Goal: Task Accomplishment & Management: Manage account settings

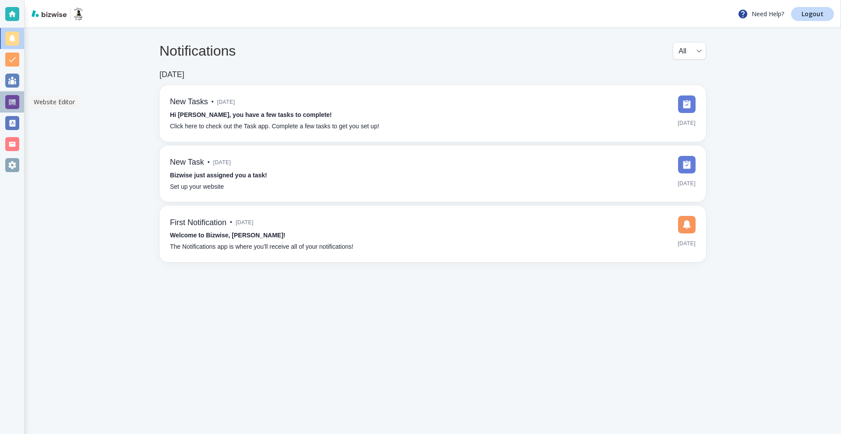
click at [19, 104] on div at bounding box center [12, 102] width 24 height 21
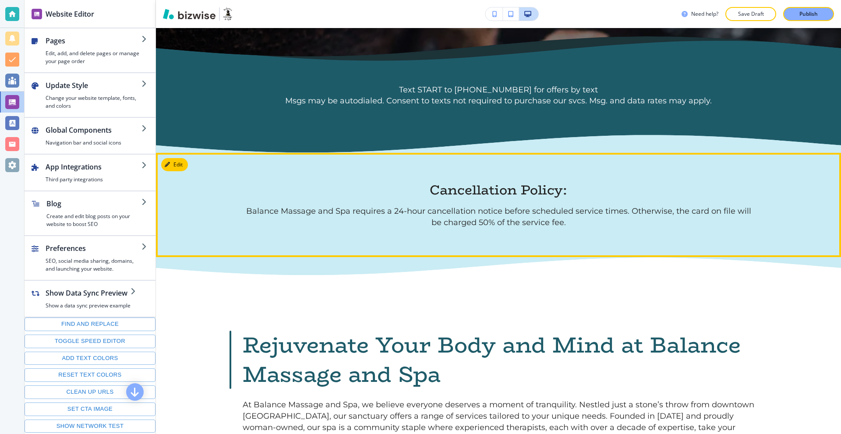
scroll to position [657, 0]
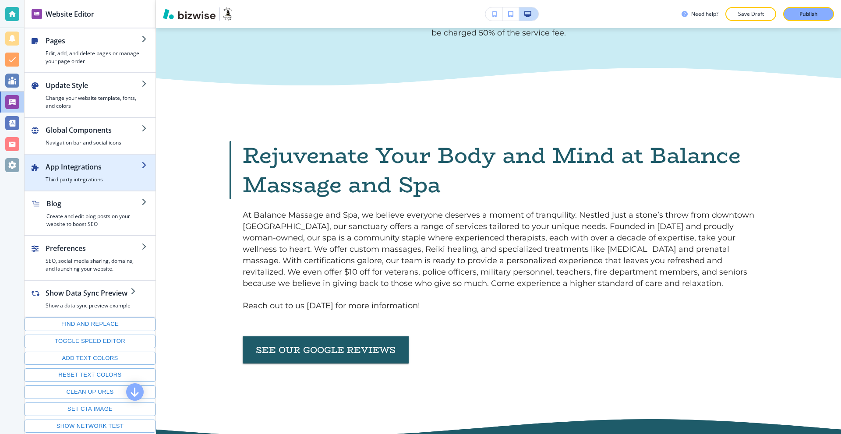
click at [86, 174] on div "button" at bounding box center [94, 174] width 96 height 4
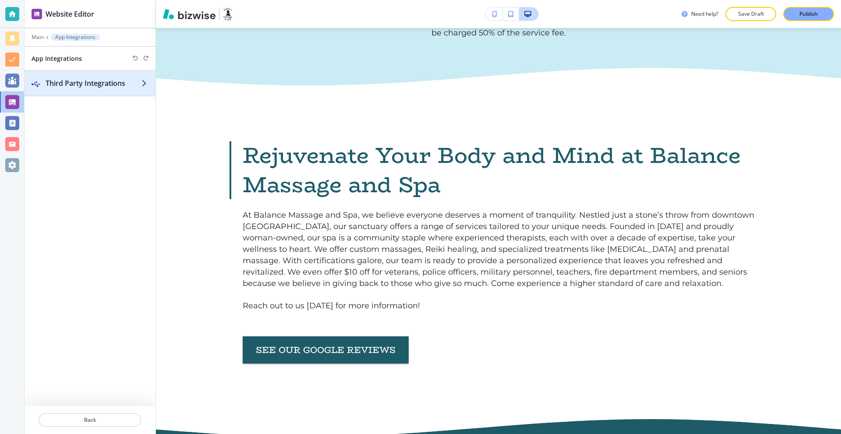
click at [84, 85] on h2 "Third Party Integrations" at bounding box center [94, 83] width 96 height 11
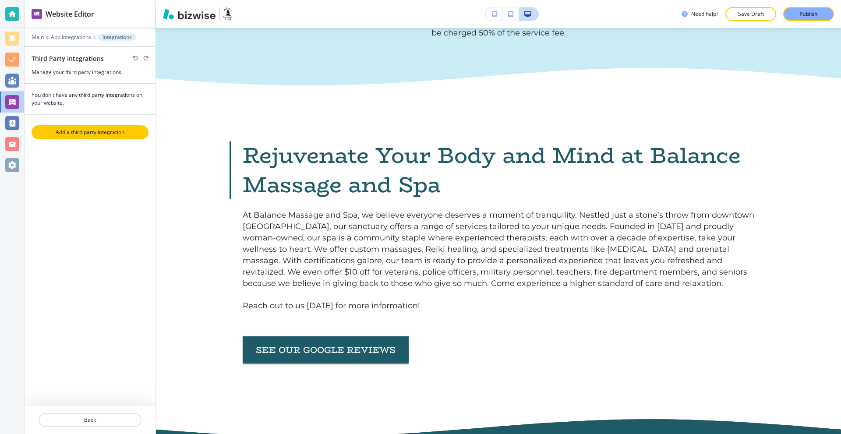
click at [102, 136] on button "Add a third party integration" at bounding box center [90, 132] width 117 height 14
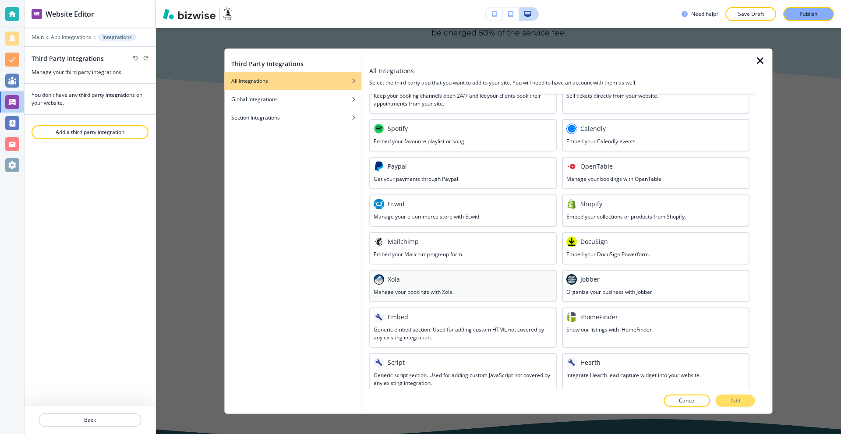
scroll to position [314, 0]
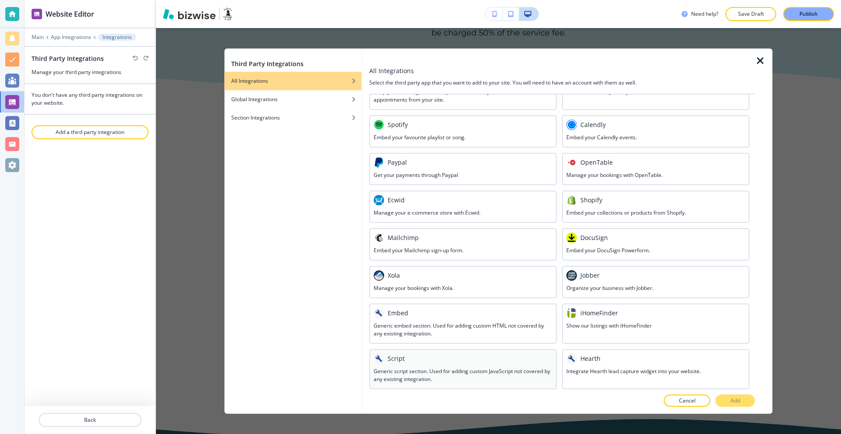
click at [451, 358] on div "Script" at bounding box center [463, 358] width 179 height 11
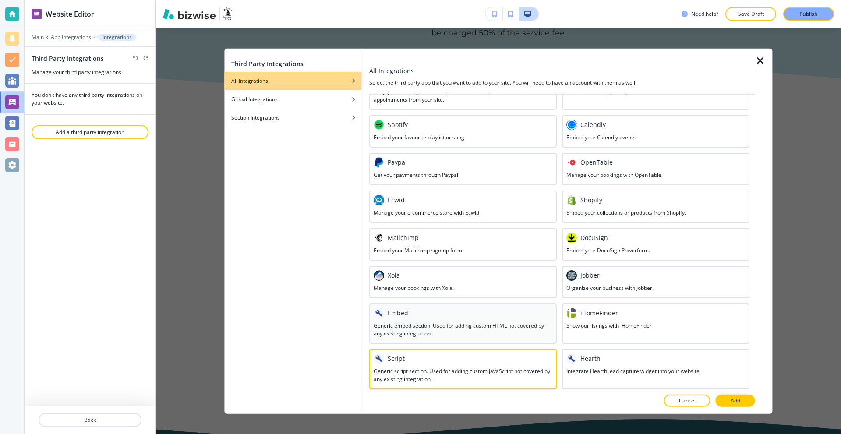
click at [429, 313] on div "Embed" at bounding box center [463, 312] width 179 height 11
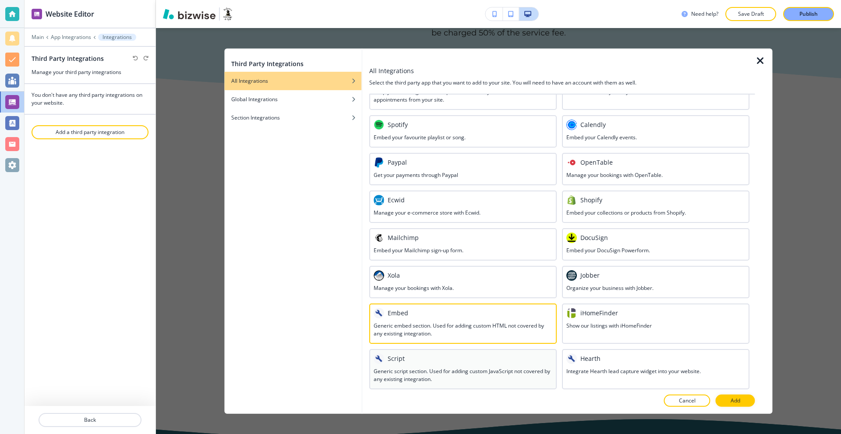
click at [471, 355] on div "Script" at bounding box center [463, 358] width 179 height 11
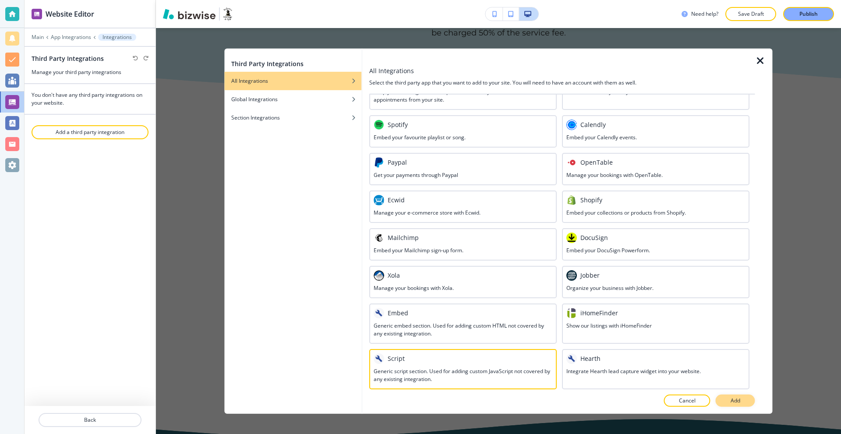
click at [730, 401] on button "Add" at bounding box center [735, 401] width 39 height 12
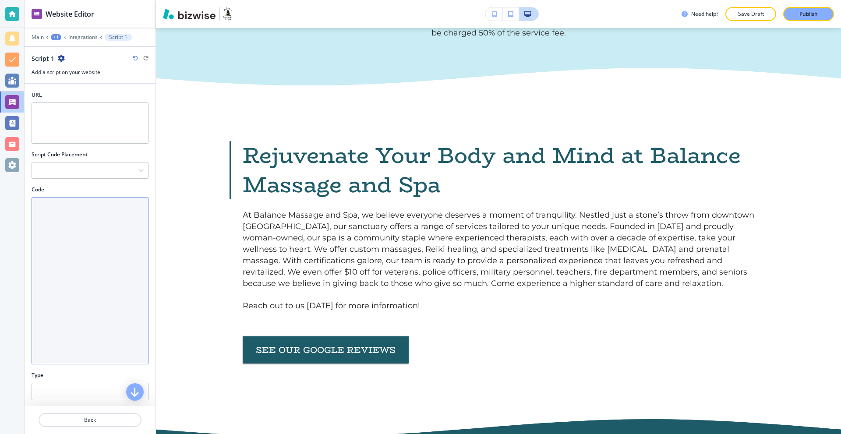
click at [85, 229] on textarea "Code" at bounding box center [90, 280] width 117 height 167
paste textarea "<script src="https://cdn.attn.tv/bama/dtag.js"></script>"
type textarea "<script src="https://cdn.attn.tv/bama/dtag.js"></script>"
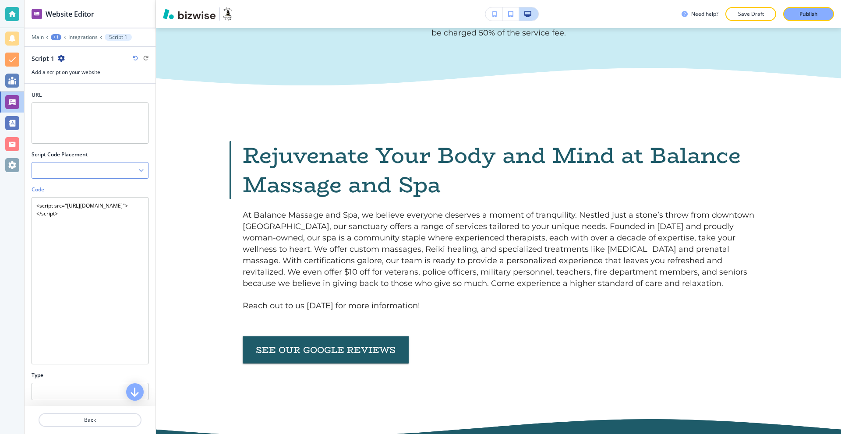
click at [95, 172] on div at bounding box center [90, 170] width 116 height 16
click at [103, 187] on h4 "After the opening <head> tag" at bounding box center [89, 186] width 107 height 8
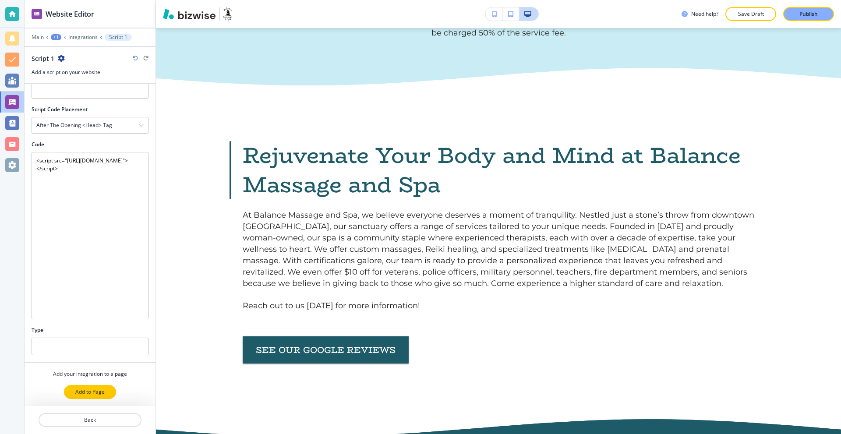
click at [95, 388] on p "Add to Page" at bounding box center [89, 392] width 29 height 8
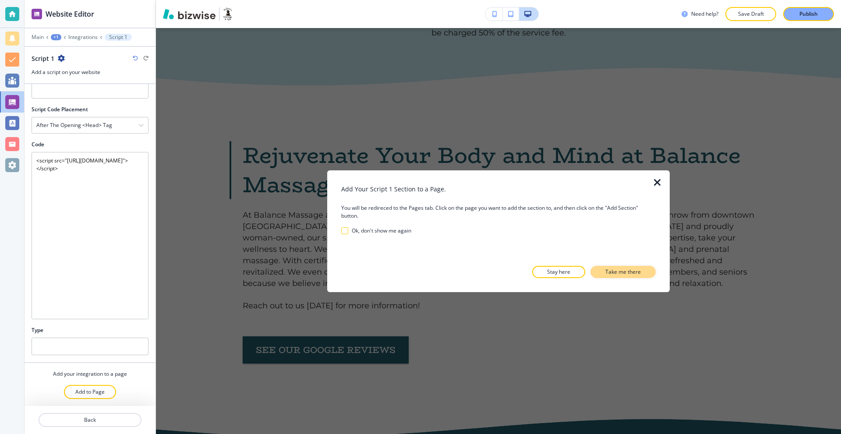
click at [615, 273] on p "Take me there" at bounding box center [622, 272] width 35 height 8
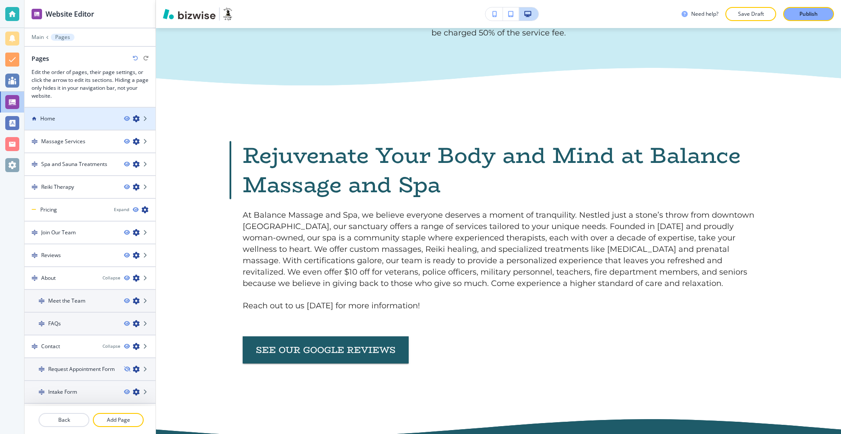
click at [78, 118] on div "Home" at bounding box center [71, 119] width 92 height 8
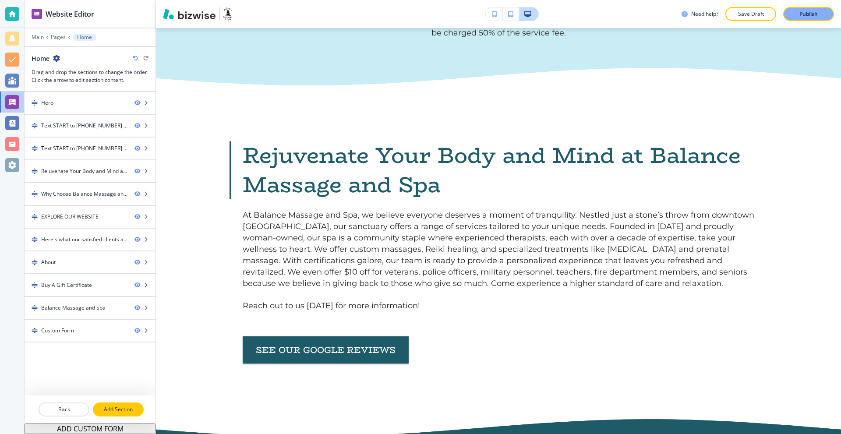
click at [120, 406] on p "Add Section" at bounding box center [118, 410] width 49 height 8
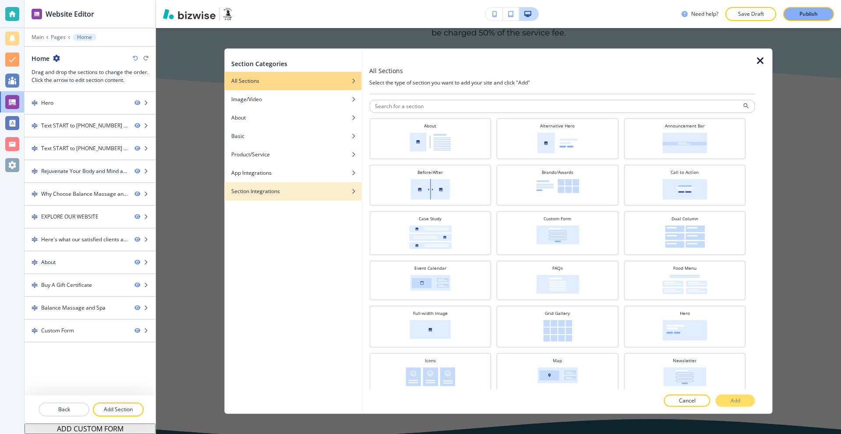
click at [259, 193] on h4 "Section Integrations" at bounding box center [255, 191] width 49 height 8
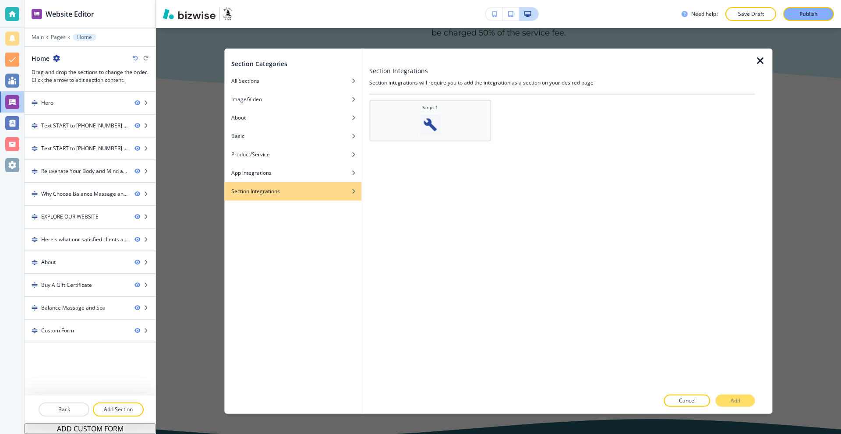
click at [448, 132] on div "Script 1" at bounding box center [430, 119] width 113 height 31
drag, startPoint x: 743, startPoint y: 408, endPoint x: 741, endPoint y: 397, distance: 11.2
click at [743, 407] on div at bounding box center [561, 410] width 385 height 7
click at [739, 395] on button "Add" at bounding box center [735, 401] width 39 height 12
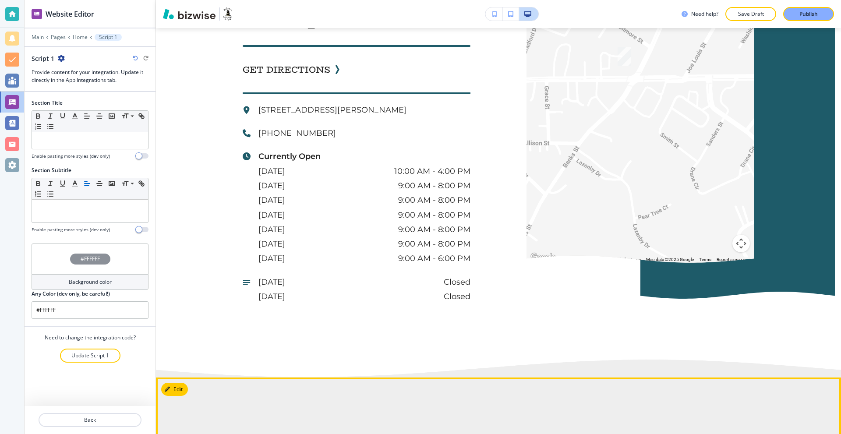
scroll to position [3572, 0]
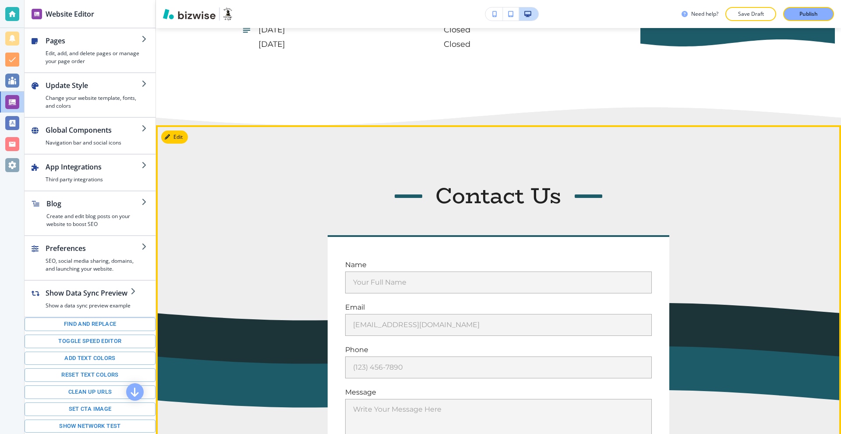
scroll to position [3484, 0]
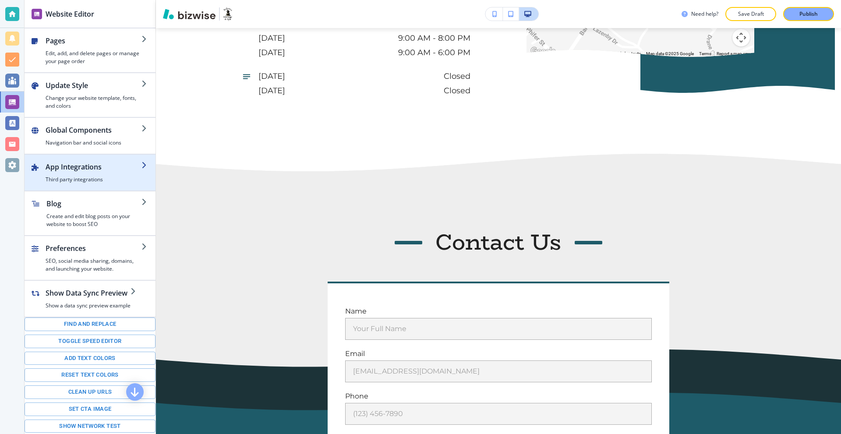
click at [78, 164] on h2 "App Integrations" at bounding box center [94, 167] width 96 height 11
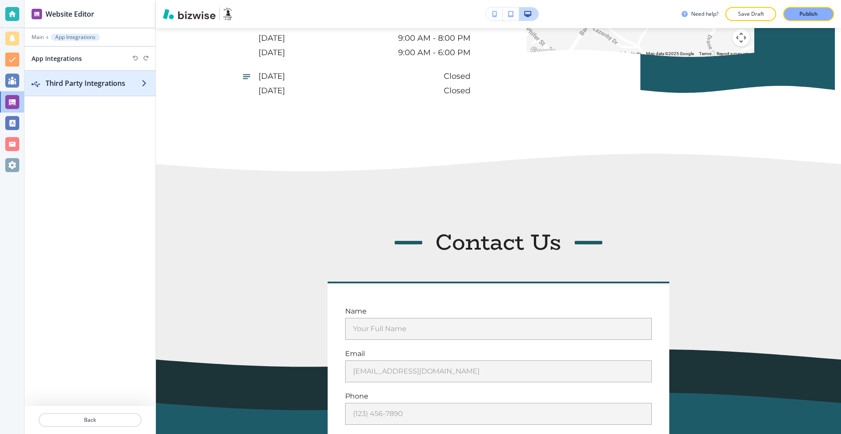
click at [92, 92] on div "button" at bounding box center [90, 91] width 131 height 7
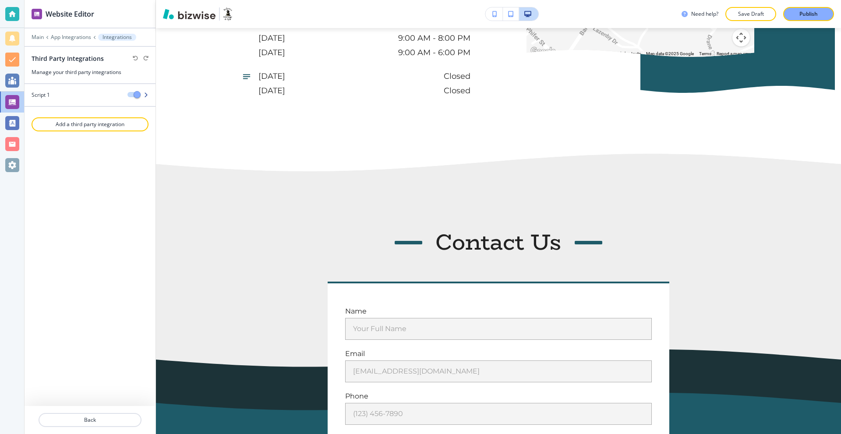
click at [82, 94] on div "Script 1" at bounding box center [73, 95] width 96 height 8
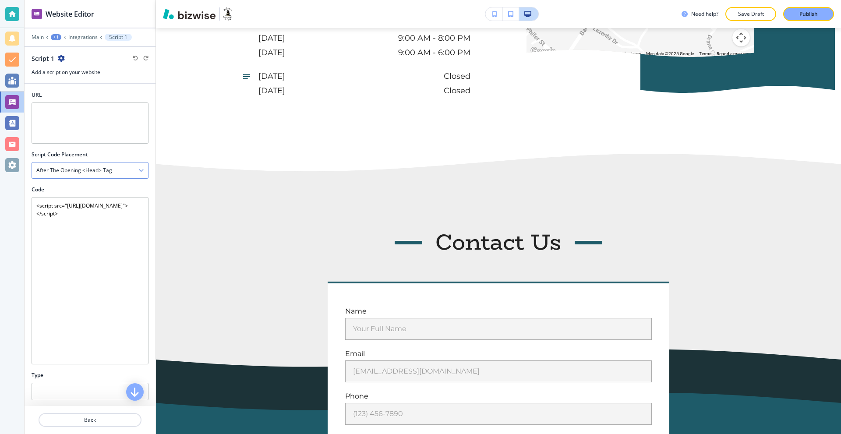
click at [121, 169] on div "After the opening <head> tag" at bounding box center [90, 170] width 116 height 16
click at [80, 420] on p "Back" at bounding box center [89, 420] width 101 height 8
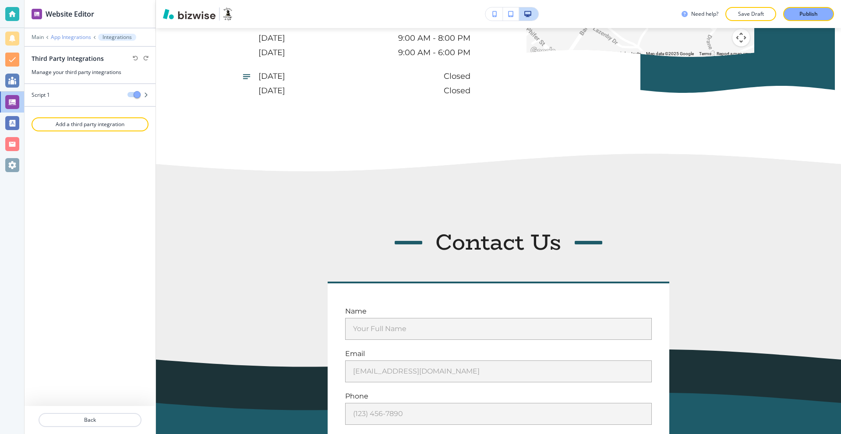
click at [78, 39] on p "App Integrations" at bounding box center [71, 37] width 40 height 6
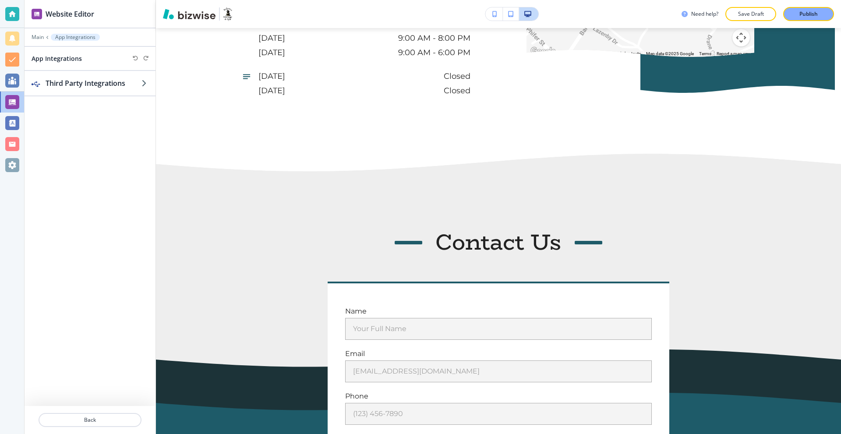
click at [31, 38] on div "Main App Integrations" at bounding box center [90, 37] width 131 height 7
click at [35, 38] on p "Main" at bounding box center [38, 37] width 12 height 6
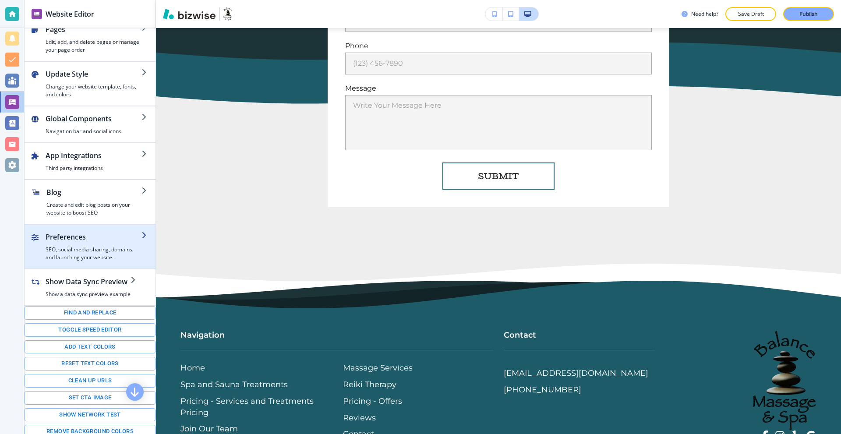
scroll to position [0, 0]
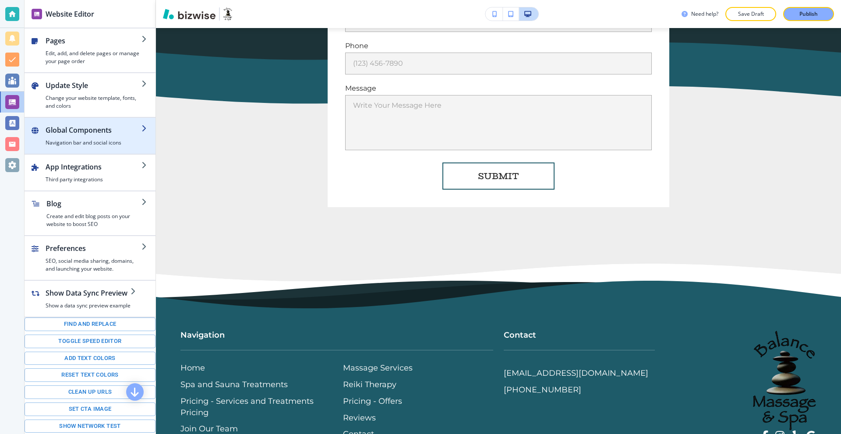
click at [99, 148] on div "button" at bounding box center [90, 150] width 131 height 7
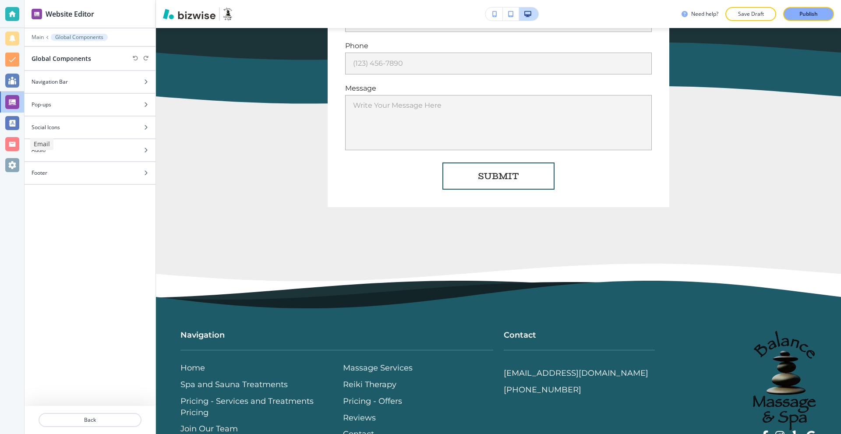
click at [13, 145] on div at bounding box center [12, 144] width 14 height 14
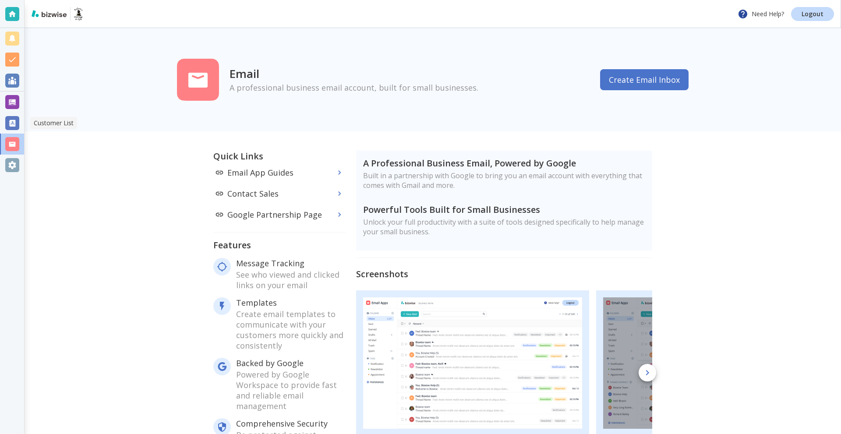
click at [14, 117] on div at bounding box center [12, 123] width 14 height 14
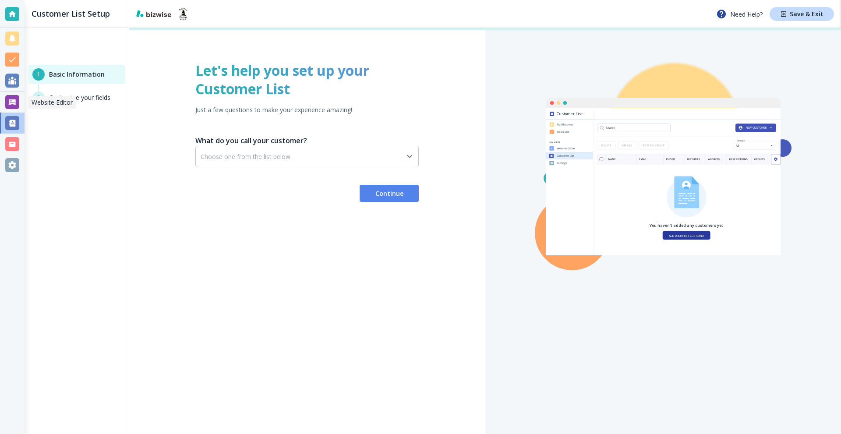
click at [16, 99] on div at bounding box center [12, 102] width 14 height 14
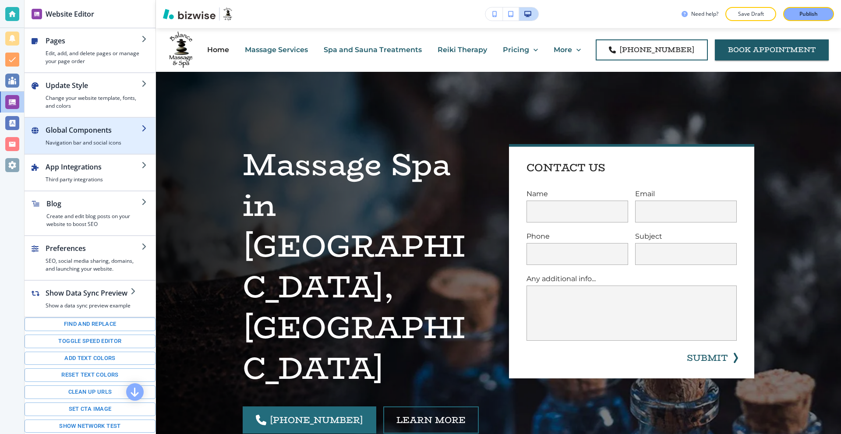
click at [101, 143] on h4 "Navigation bar and social icons" at bounding box center [94, 143] width 96 height 8
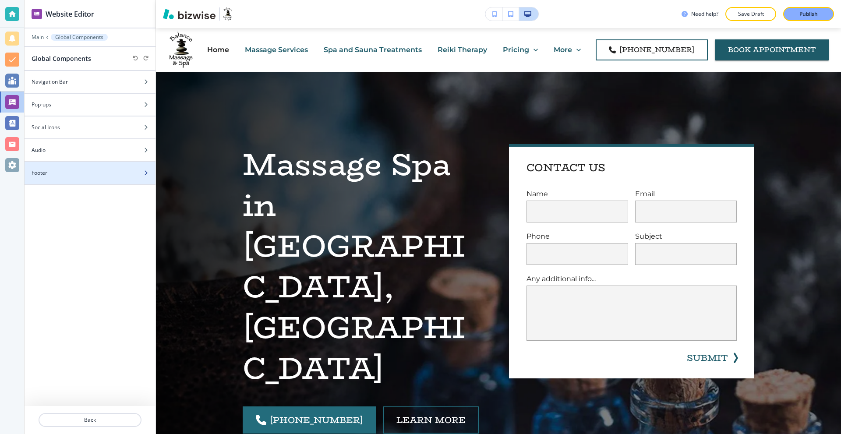
click at [76, 172] on div "Footer" at bounding box center [81, 173] width 112 height 8
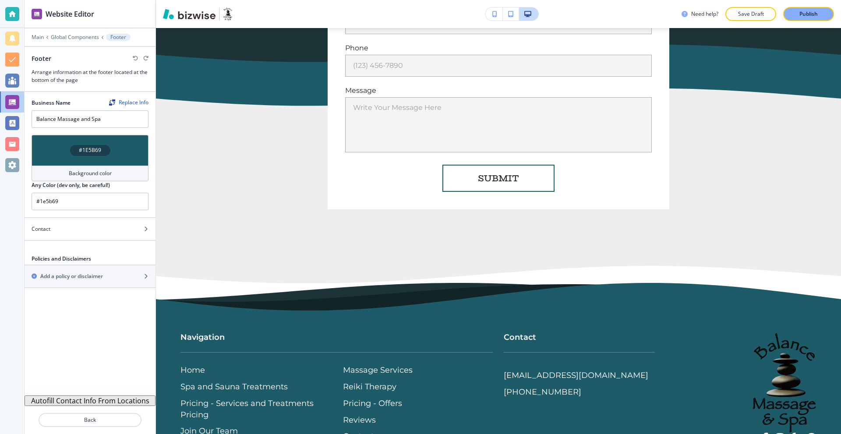
scroll to position [3834, 0]
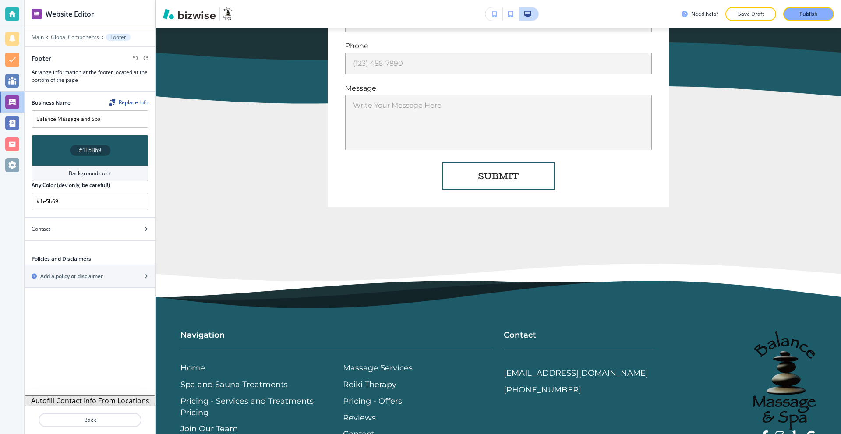
click at [75, 42] on div at bounding box center [90, 43] width 131 height 5
click at [74, 38] on p "Global Components" at bounding box center [75, 37] width 48 height 6
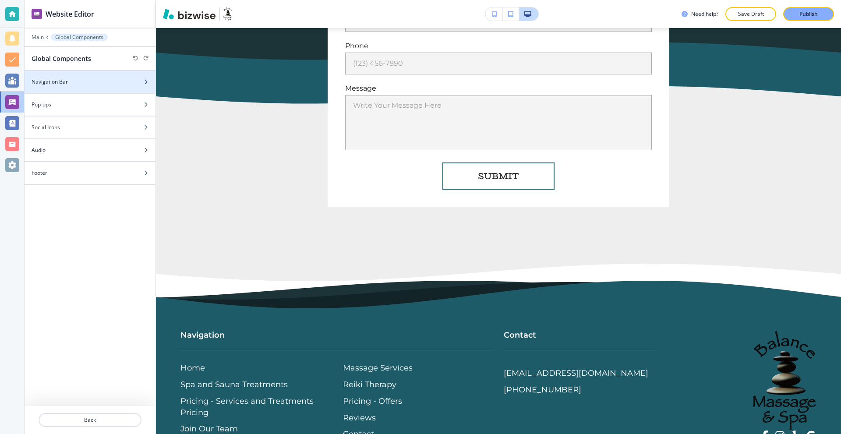
click at [67, 83] on h4 "Navigation Bar" at bounding box center [50, 82] width 36 height 8
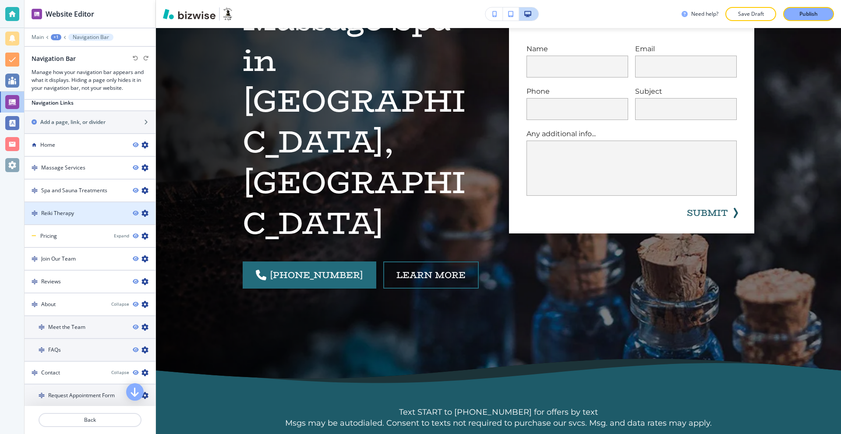
scroll to position [0, 0]
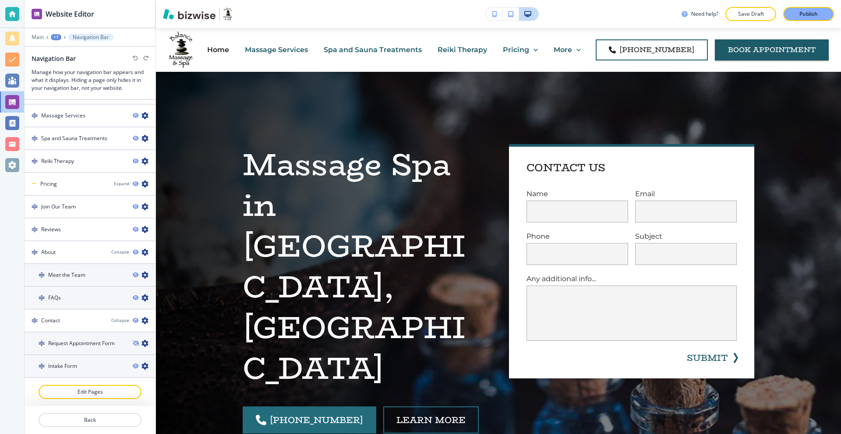
click at [53, 35] on div "+1" at bounding box center [56, 37] width 11 height 6
click at [33, 37] on p "Main" at bounding box center [38, 37] width 12 height 6
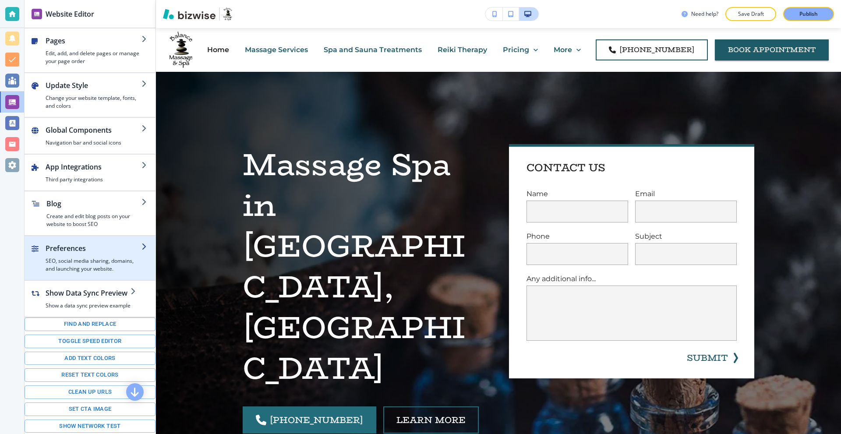
click at [97, 242] on div "button" at bounding box center [90, 239] width 131 height 7
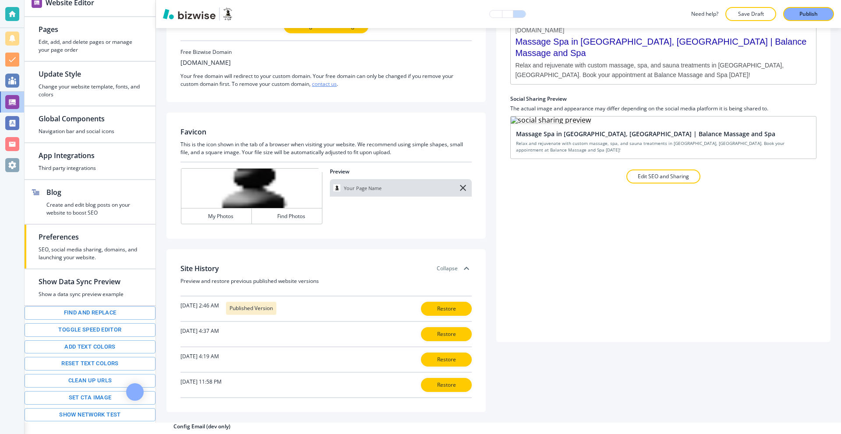
scroll to position [36, 0]
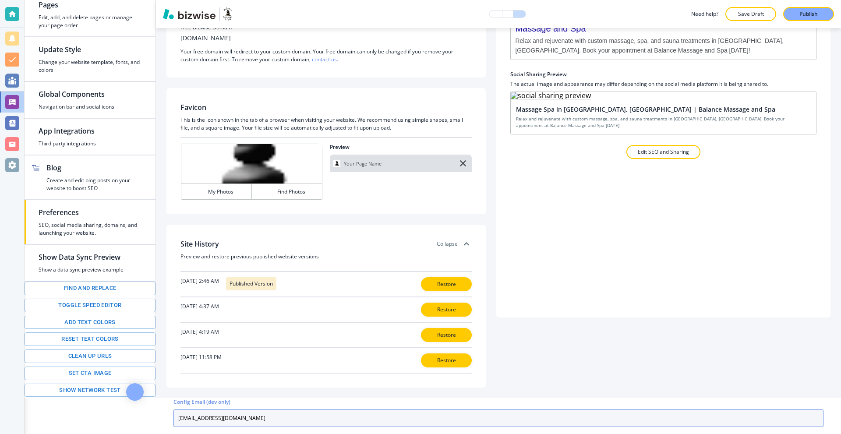
drag, startPoint x: 308, startPoint y: 411, endPoint x: 165, endPoint y: 411, distance: 142.8
click at [164, 411] on div "Website Editor Pages Edit, add, and delete pages or manage your page order Upda…" at bounding box center [433, 217] width 816 height 434
click at [315, 413] on input "something@bizwise.com" at bounding box center [498, 419] width 650 height 18
paste input "balancemassagesc@gmail"
type input "balancemassagesc@gmail.com"
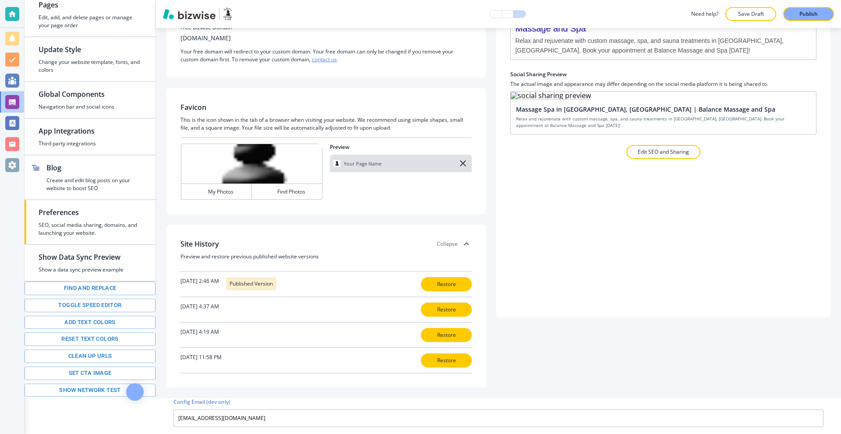
drag, startPoint x: 767, startPoint y: 395, endPoint x: 759, endPoint y: 395, distance: 8.3
click at [766, 398] on div "Config Email (dev only)" at bounding box center [498, 402] width 650 height 8
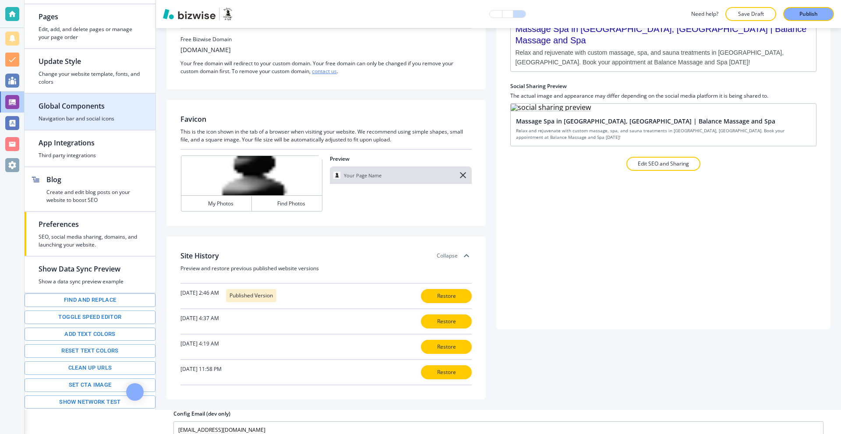
scroll to position [0, 0]
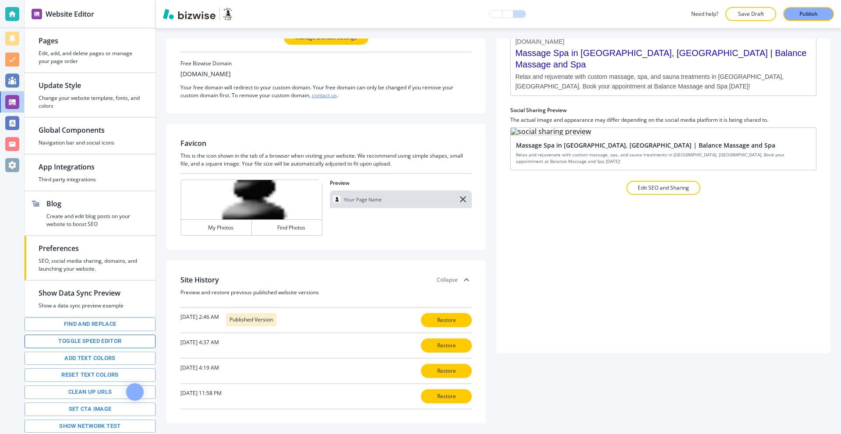
click at [97, 344] on button "Toggle speed editor" at bounding box center [90, 342] width 131 height 14
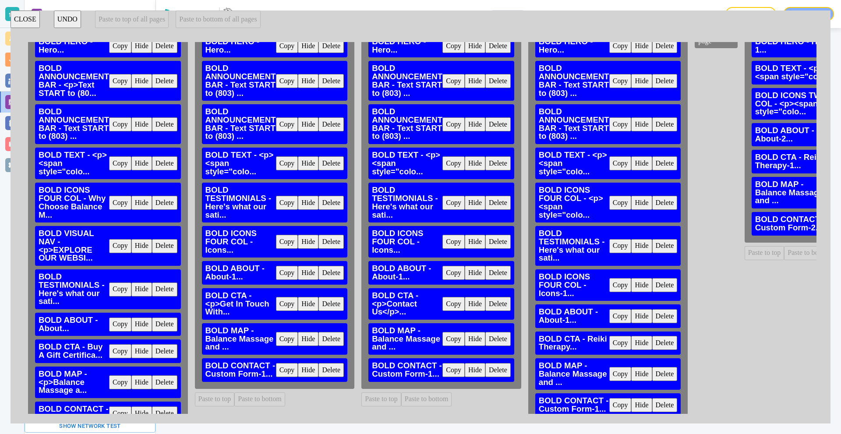
scroll to position [95, 0]
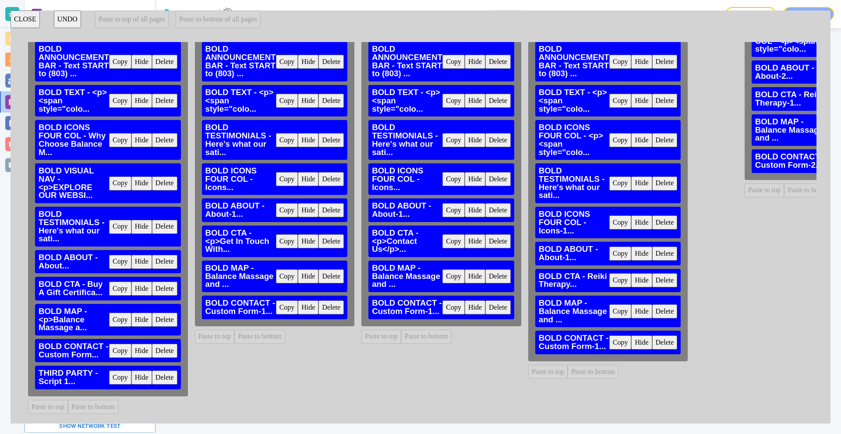
click at [124, 371] on button "Copy" at bounding box center [120, 378] width 22 height 14
click at [256, 332] on button "Paste to bottom" at bounding box center [259, 337] width 51 height 14
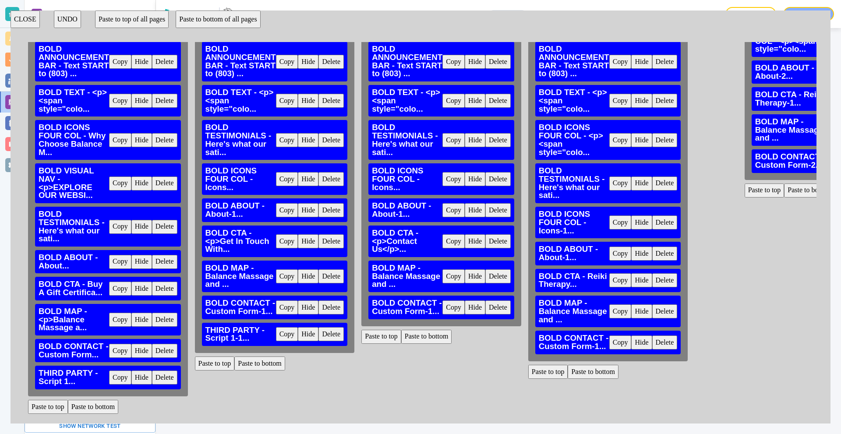
click at [424, 330] on button "Paste to bottom" at bounding box center [426, 337] width 51 height 14
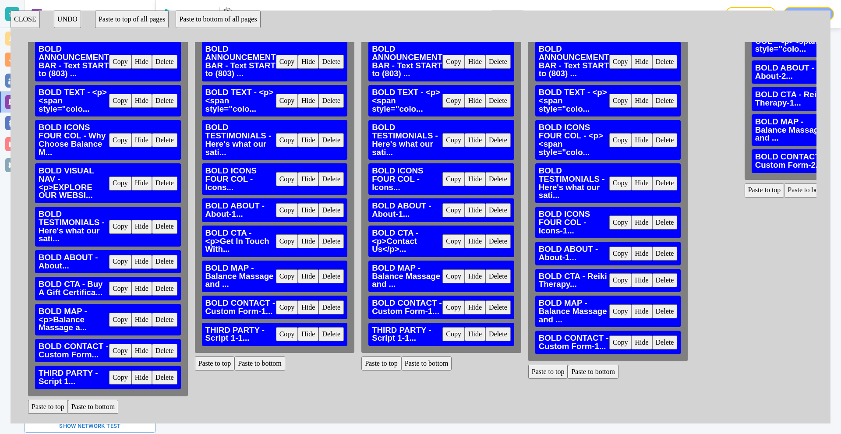
click at [593, 365] on button "Paste to bottom" at bounding box center [593, 372] width 51 height 14
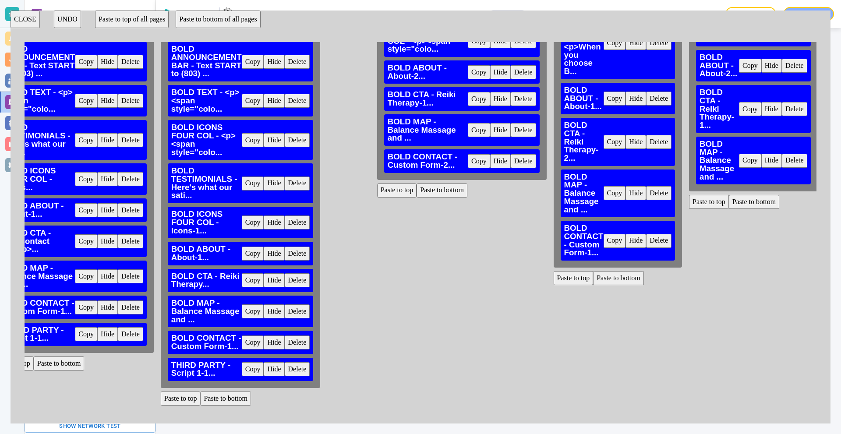
scroll to position [95, 368]
click at [451, 184] on button "Paste to bottom" at bounding box center [441, 191] width 51 height 14
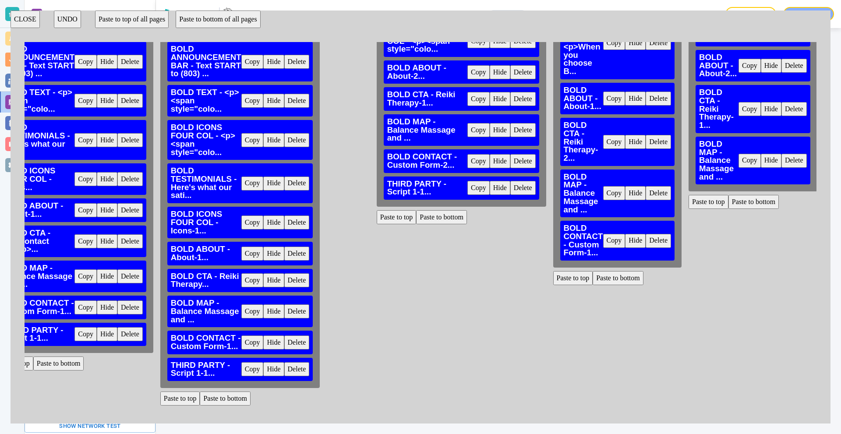
click at [631, 271] on button "Paste to bottom" at bounding box center [618, 278] width 51 height 14
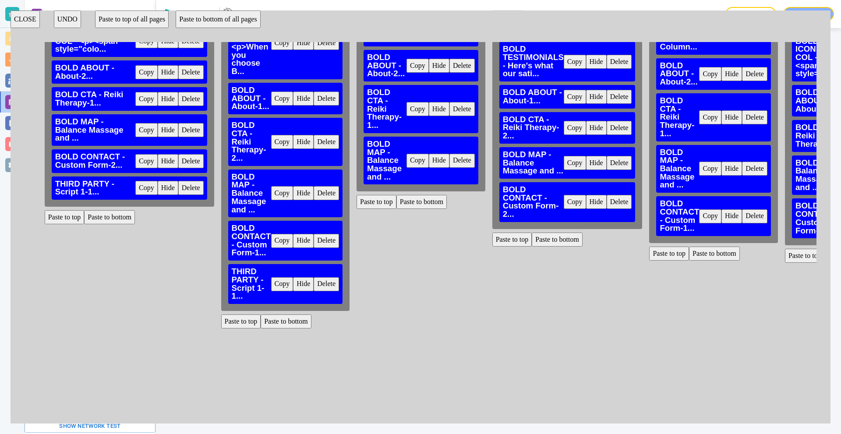
scroll to position [95, 701]
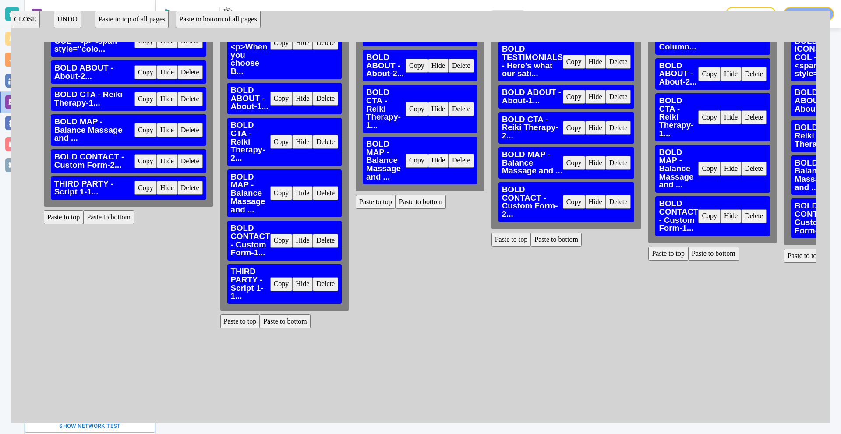
click at [427, 196] on button "Paste to bottom" at bounding box center [420, 202] width 51 height 14
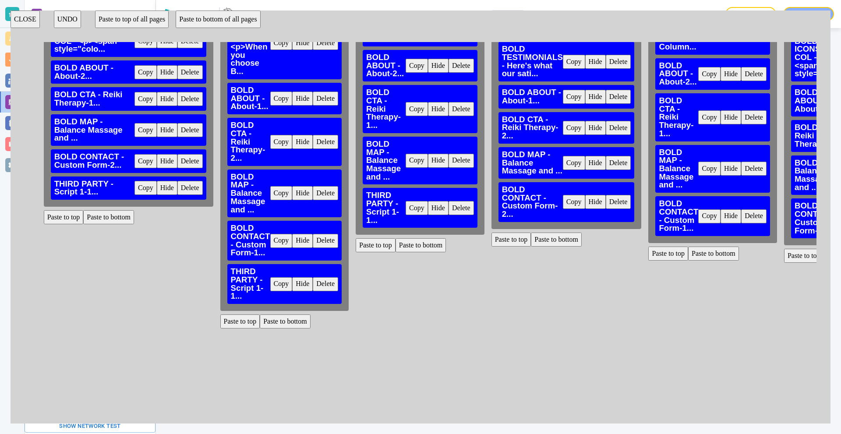
click at [566, 236] on button "Paste to bottom" at bounding box center [556, 240] width 51 height 14
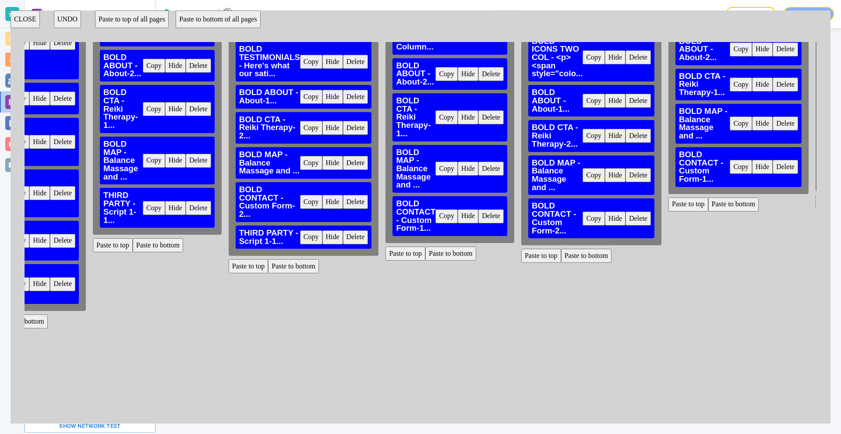
click at [455, 250] on button "Paste to bottom" at bounding box center [450, 254] width 51 height 14
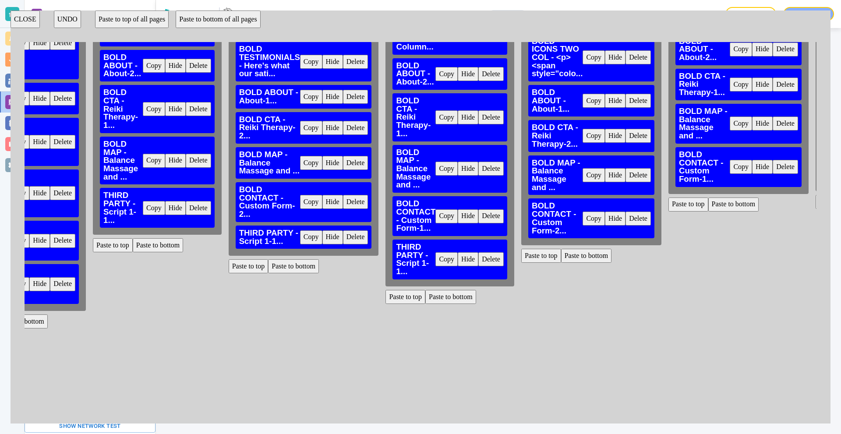
click at [594, 255] on button "Paste to bottom" at bounding box center [586, 256] width 51 height 14
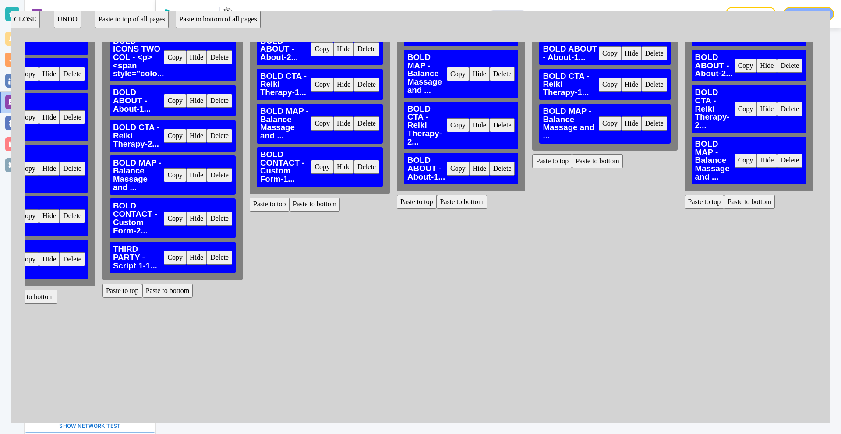
scroll to position [95, 1389]
click at [312, 199] on button "Paste to bottom" at bounding box center [315, 205] width 51 height 14
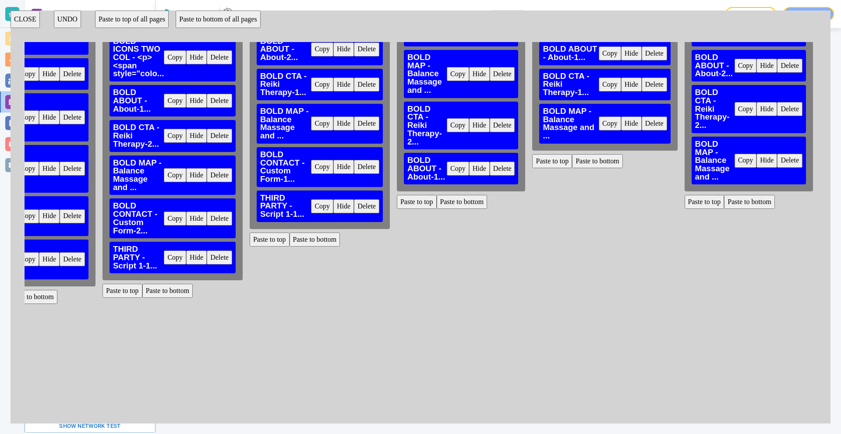
click at [449, 199] on button "Paste to bottom" at bounding box center [462, 202] width 51 height 14
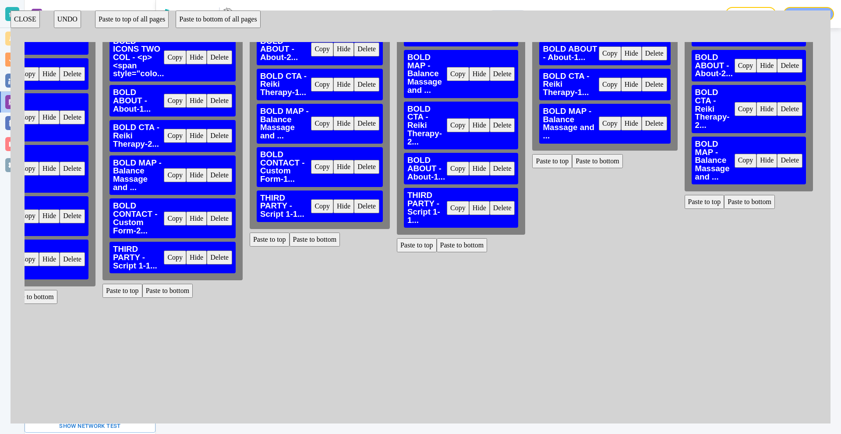
click at [597, 158] on button "Paste to bottom" at bounding box center [597, 161] width 51 height 14
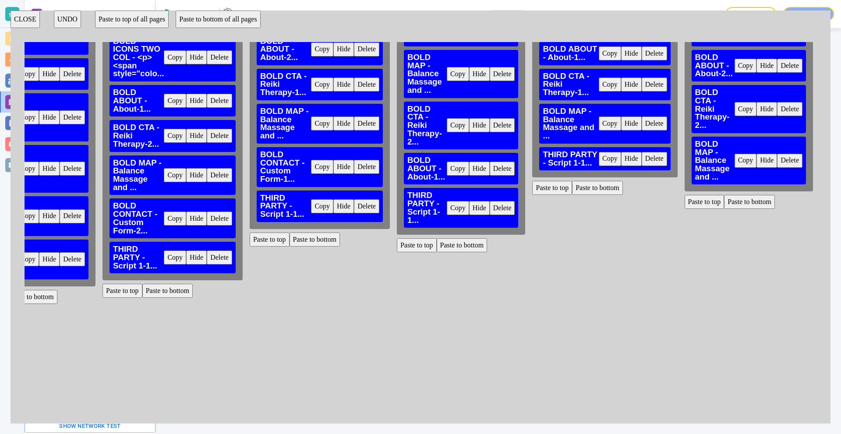
click at [737, 196] on button "Paste to bottom" at bounding box center [749, 202] width 51 height 14
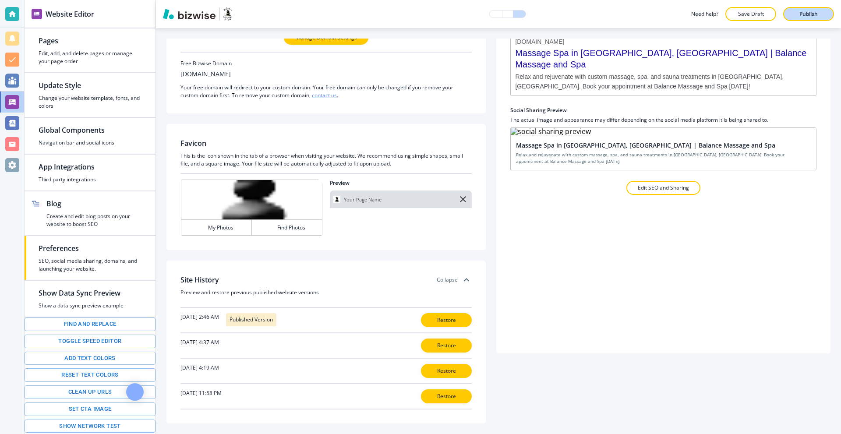
click at [813, 12] on p "Publish" at bounding box center [808, 14] width 18 height 8
click at [15, 13] on div at bounding box center [12, 14] width 14 height 14
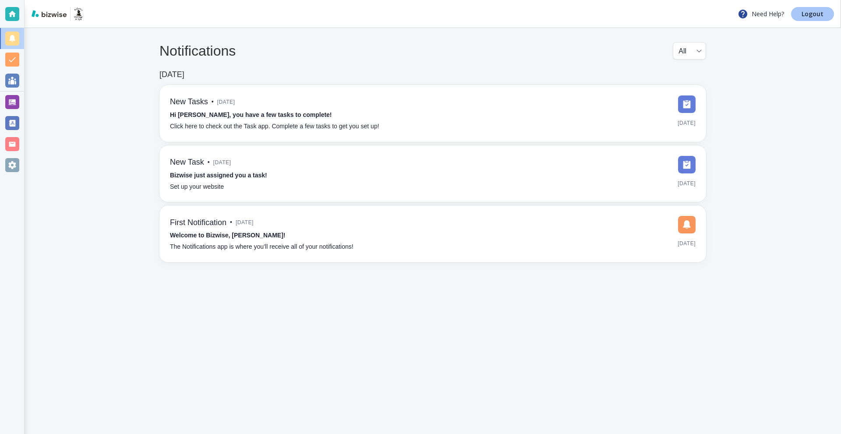
click at [809, 17] on p "Logout" at bounding box center [812, 14] width 22 height 6
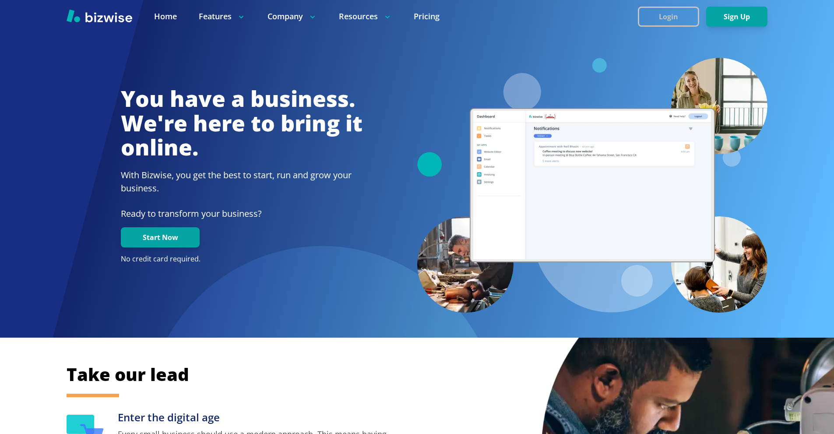
click at [646, 15] on button "Login" at bounding box center [668, 17] width 61 height 20
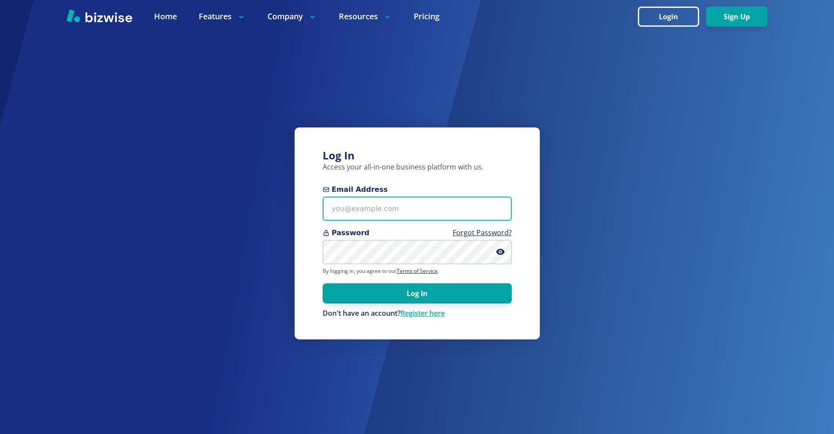
click at [379, 207] on input "Email Address" at bounding box center [417, 209] width 189 height 24
paste input "twagner@tmgihazmat.com"
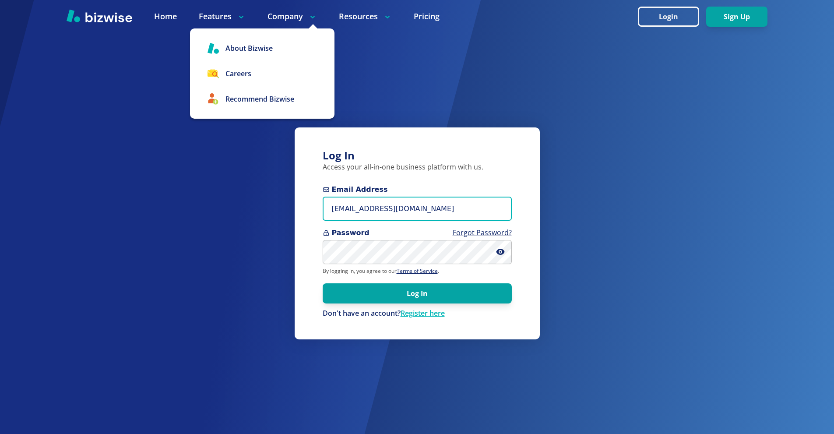
type input "twagner@tmgihazmat.com"
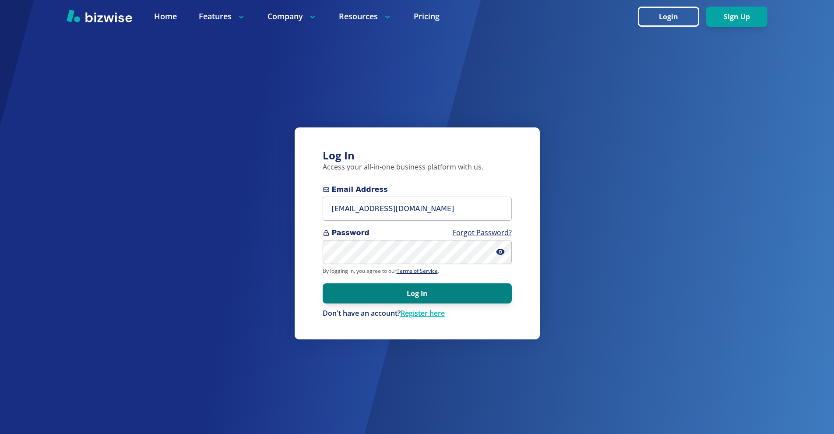
click at [410, 293] on button "Log In" at bounding box center [417, 293] width 189 height 20
